Goal: Find specific page/section: Find specific page/section

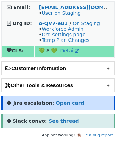
click at [108, 52] on h2 "Other Tools & Resources" at bounding box center [58, 85] width 113 height 13
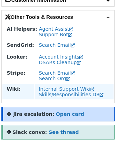
scroll to position [72, 0]
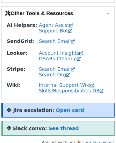
click at [36, 17] on h2 "Other Tools & Resources" at bounding box center [58, 13] width 113 height 13
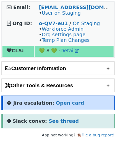
scroll to position [0, 0]
click at [45, 52] on h2 "Customer Information" at bounding box center [58, 68] width 113 height 13
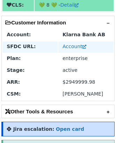
scroll to position [53, 0]
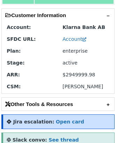
click at [66, 52] on h2 "Other Tools & Resources" at bounding box center [58, 104] width 113 height 13
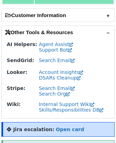
click at [60, 14] on h2 "Customer Information" at bounding box center [58, 15] width 113 height 13
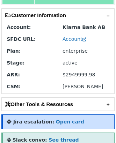
scroll to position [72, 0]
